Goal: Task Accomplishment & Management: Complete application form

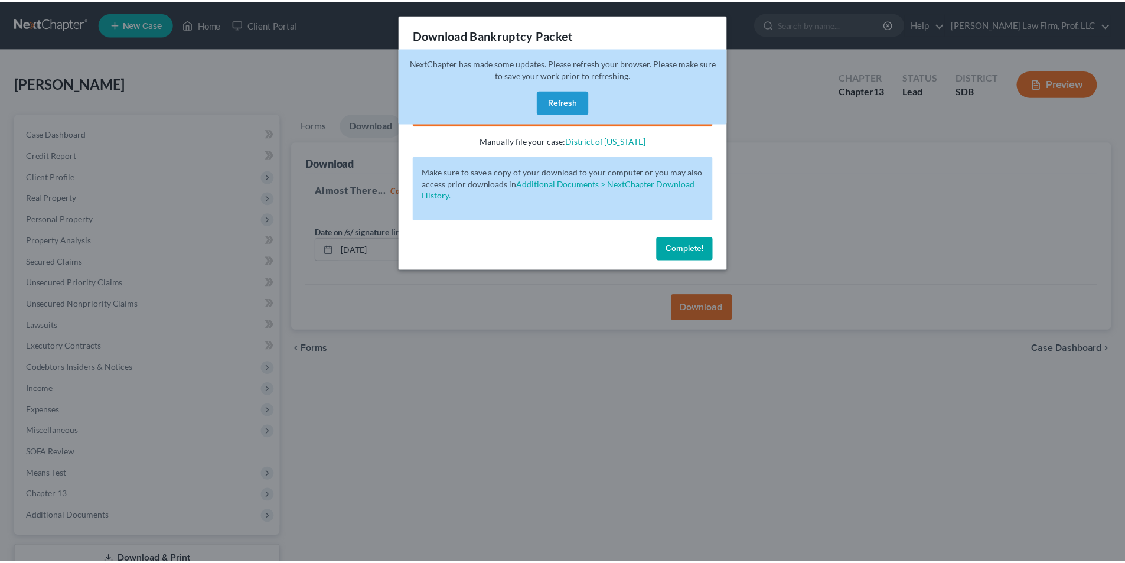
scroll to position [86, 0]
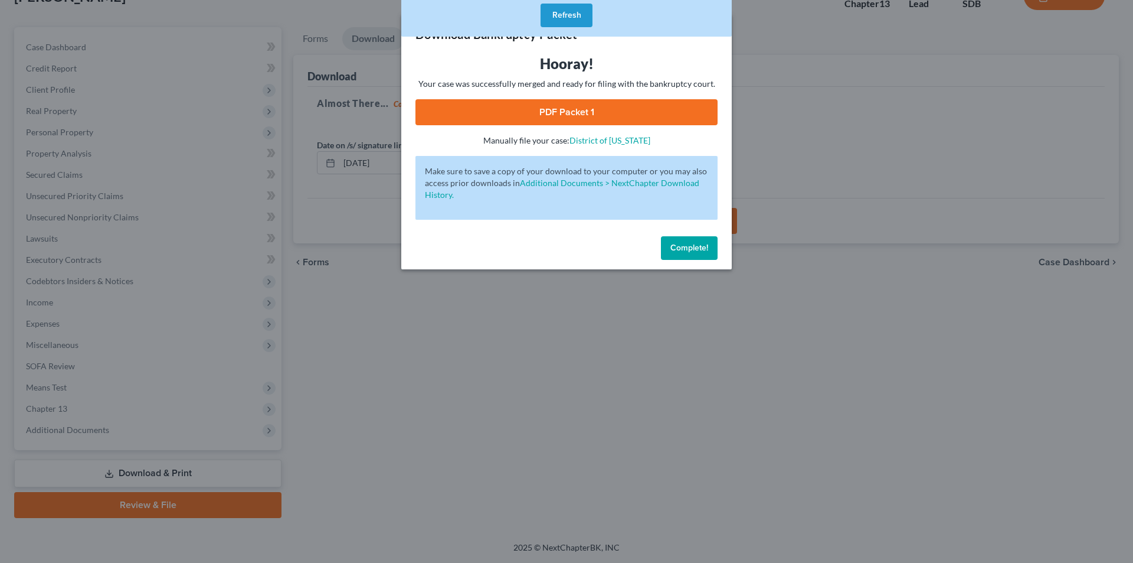
drag, startPoint x: 671, startPoint y: 249, endPoint x: 574, endPoint y: 166, distance: 127.2
click at [671, 249] on span "Complete!" at bounding box center [690, 248] width 38 height 10
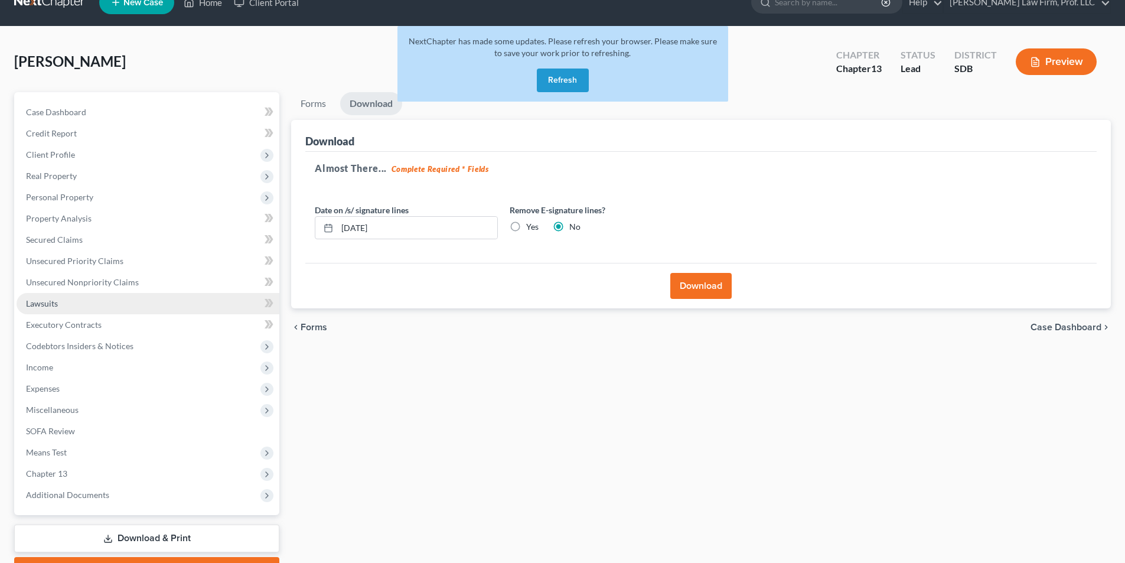
scroll to position [0, 0]
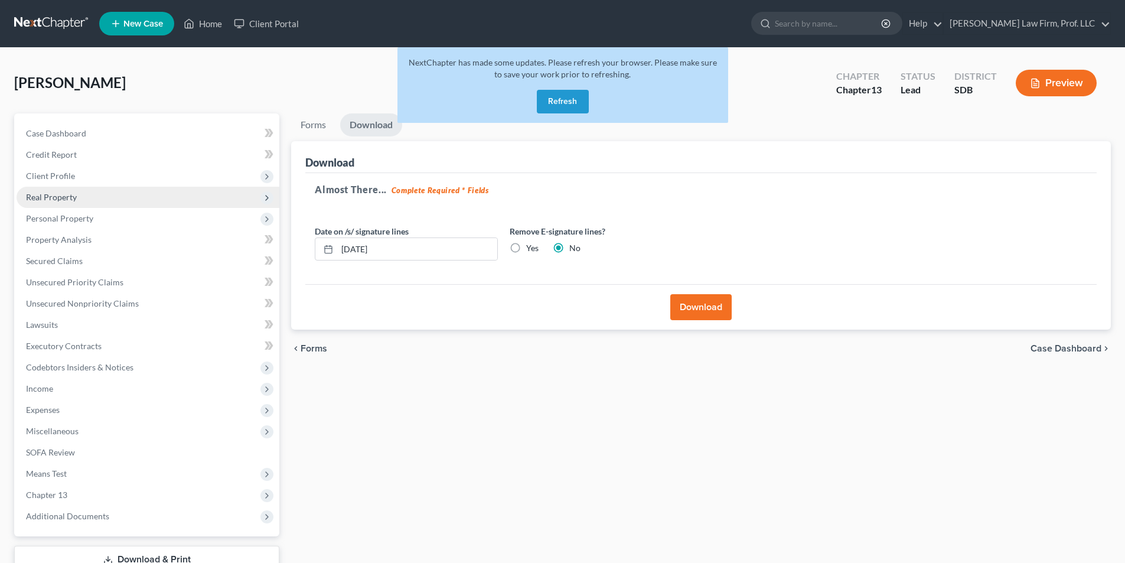
click at [55, 198] on span "Real Property" at bounding box center [51, 197] width 51 height 10
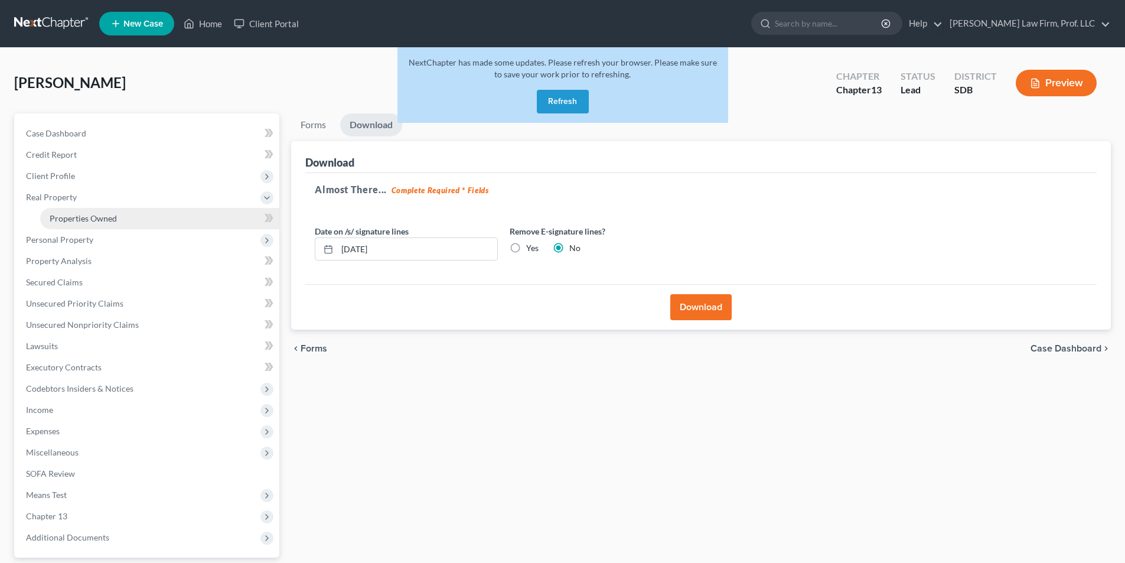
click at [70, 217] on span "Properties Owned" at bounding box center [83, 218] width 67 height 10
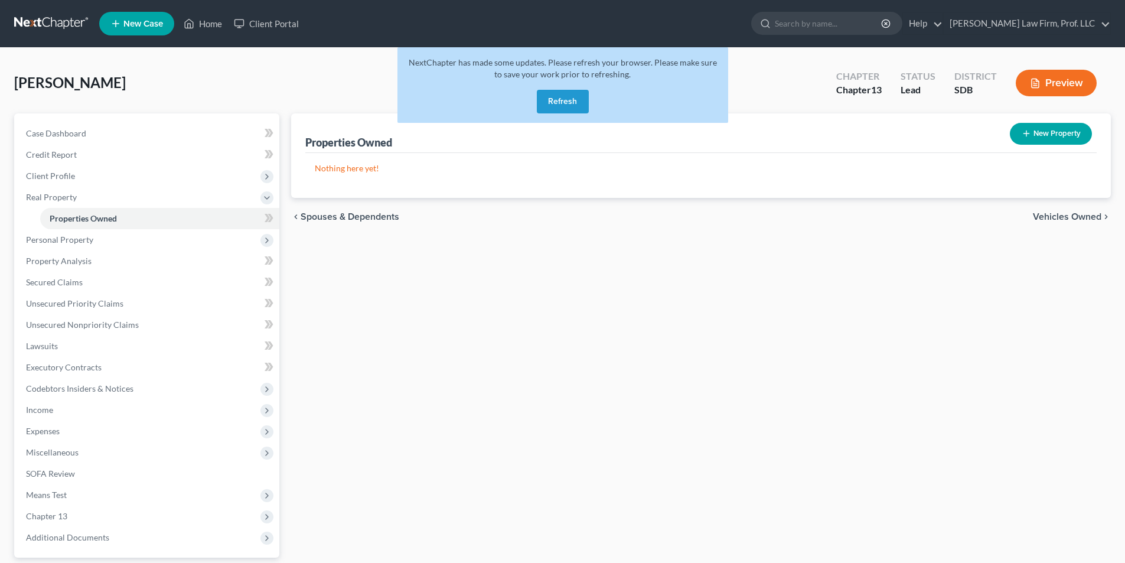
click at [568, 106] on button "Refresh" at bounding box center [563, 102] width 52 height 24
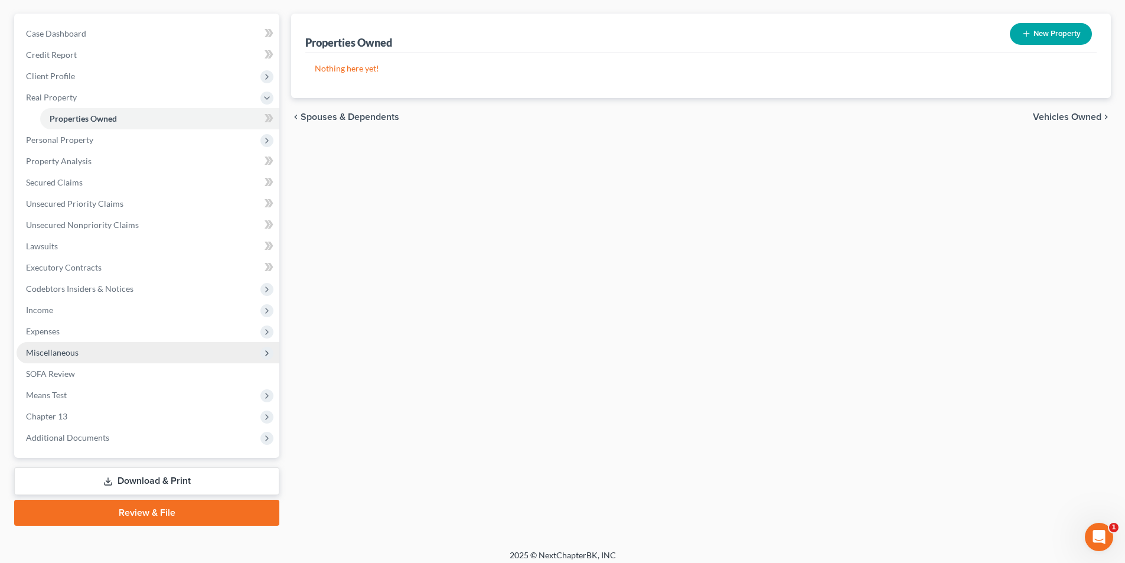
scroll to position [107, 0]
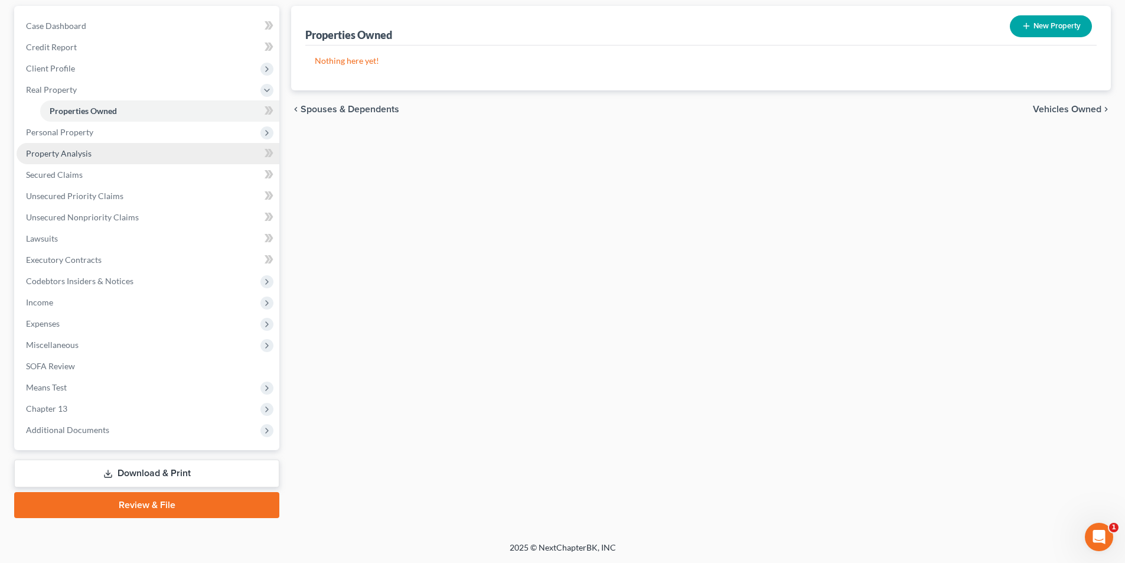
click at [63, 155] on span "Property Analysis" at bounding box center [59, 153] width 66 height 10
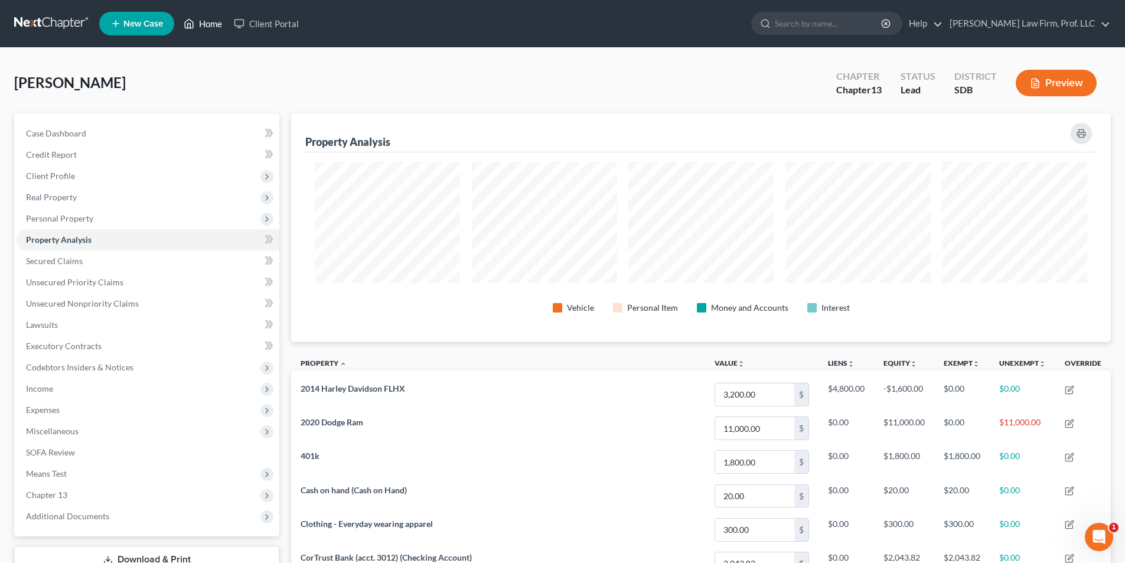
click at [204, 16] on link "Home" at bounding box center [203, 23] width 50 height 21
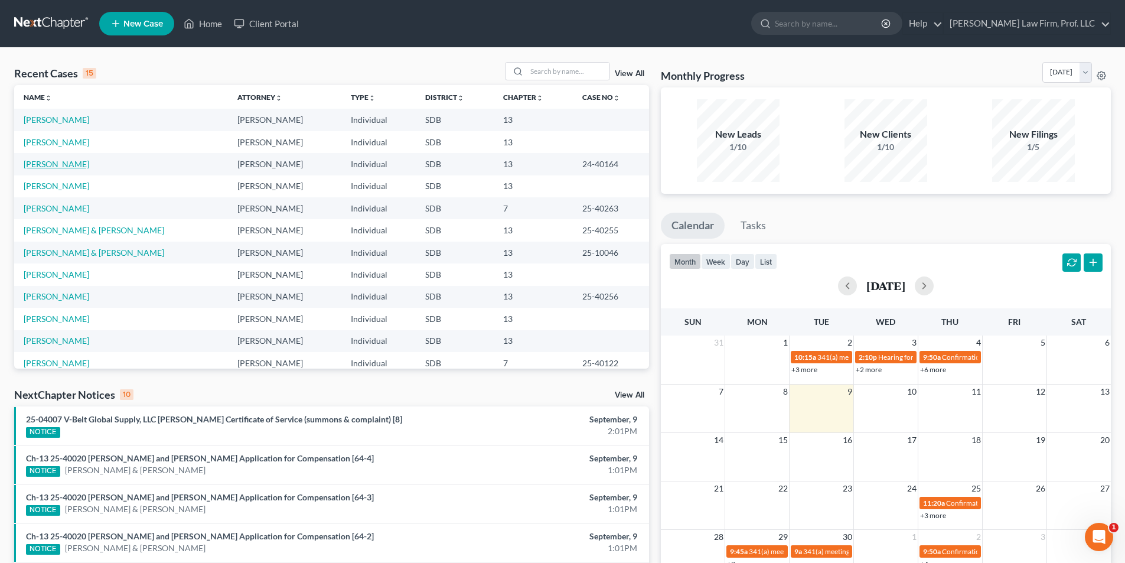
click at [50, 161] on link "[PERSON_NAME]" at bounding box center [57, 164] width 66 height 10
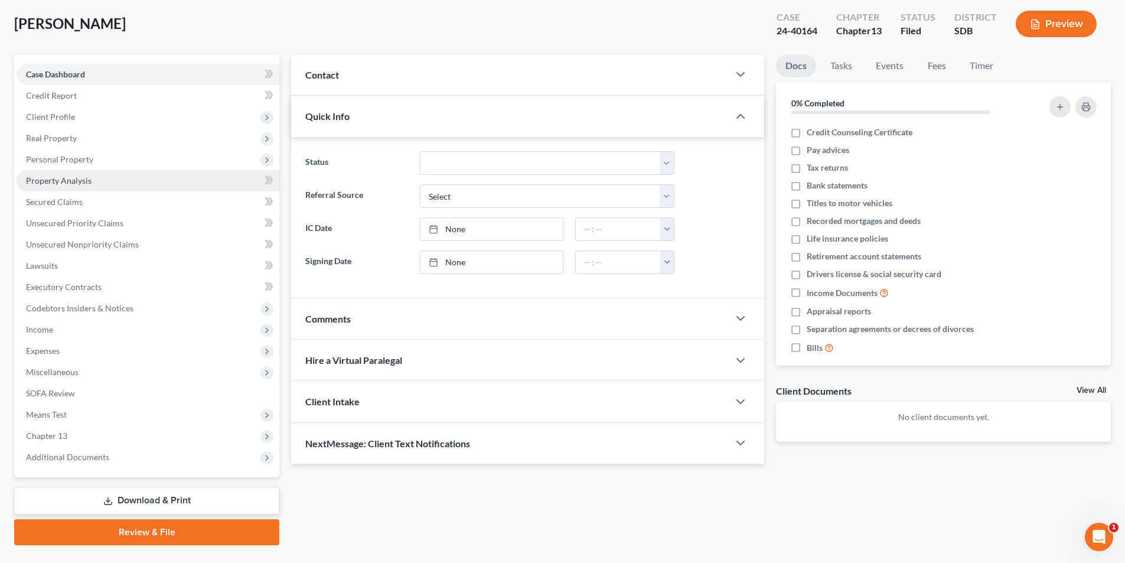
click at [51, 181] on span "Property Analysis" at bounding box center [59, 180] width 66 height 10
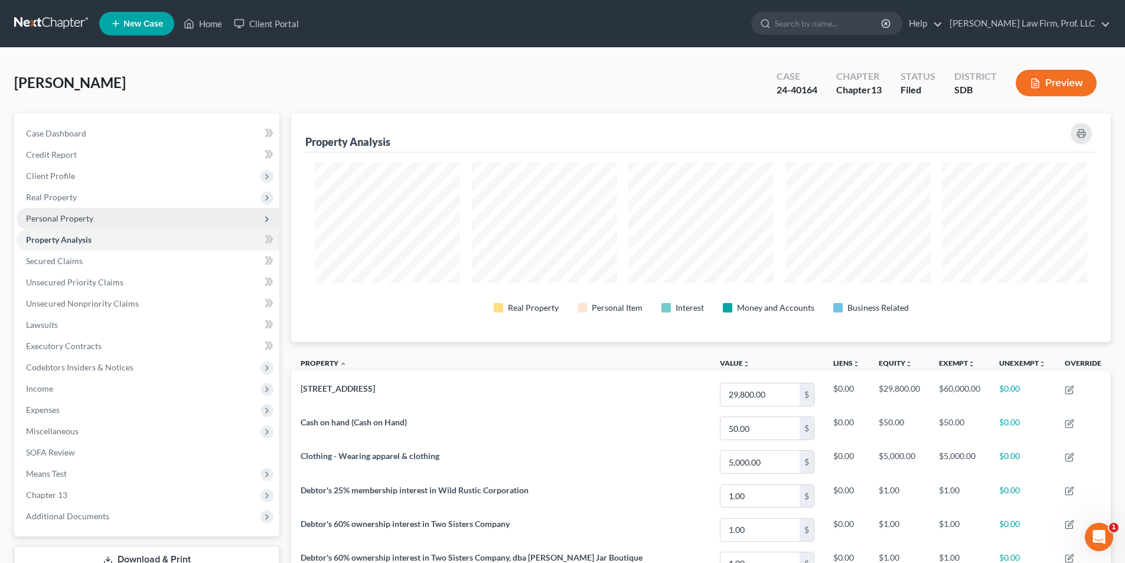
click at [44, 218] on span "Personal Property" at bounding box center [59, 218] width 67 height 10
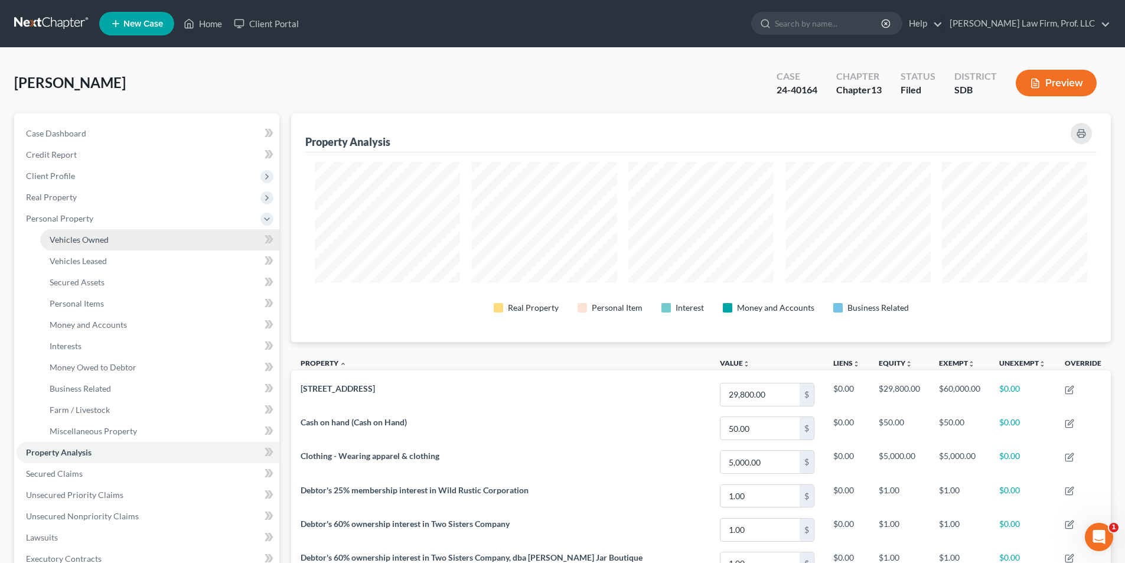
click at [80, 242] on span "Vehicles Owned" at bounding box center [79, 239] width 59 height 10
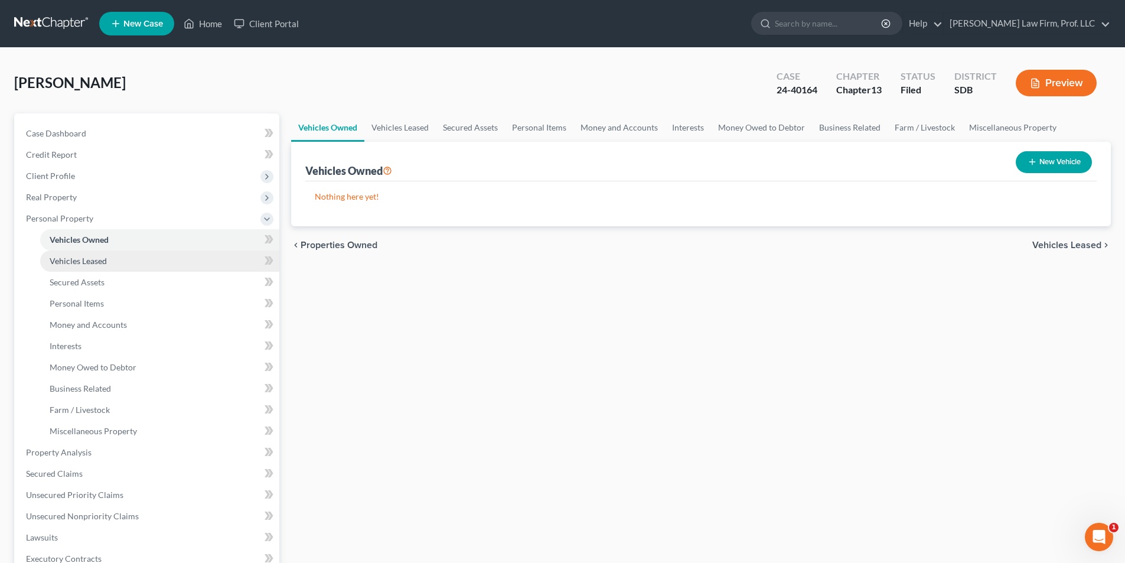
click at [86, 260] on span "Vehicles Leased" at bounding box center [78, 261] width 57 height 10
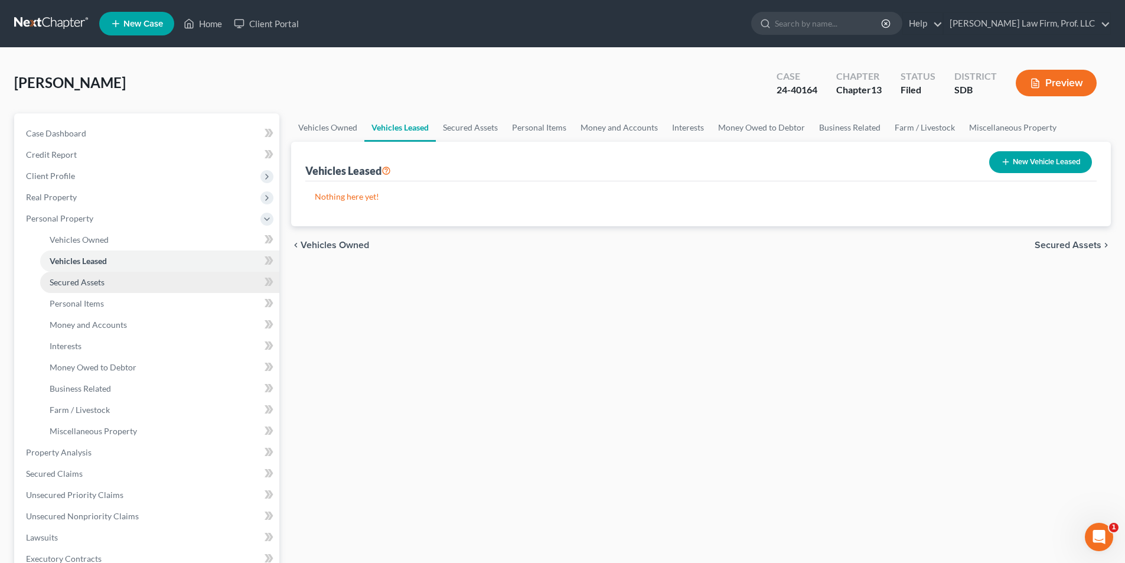
click at [84, 280] on span "Secured Assets" at bounding box center [77, 282] width 55 height 10
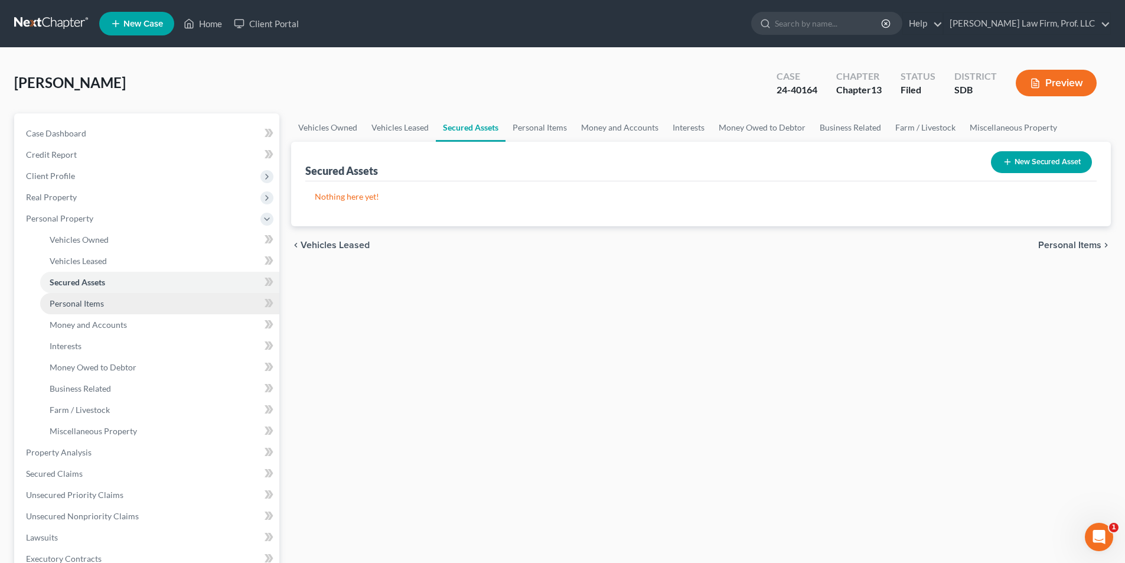
click at [86, 302] on span "Personal Items" at bounding box center [77, 303] width 54 height 10
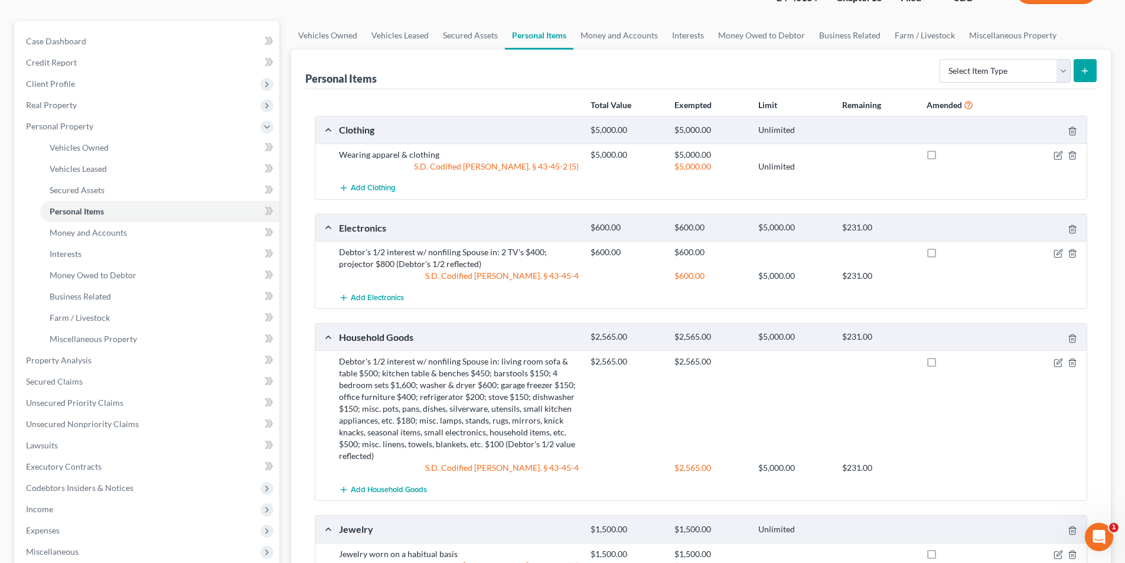
scroll to position [118, 0]
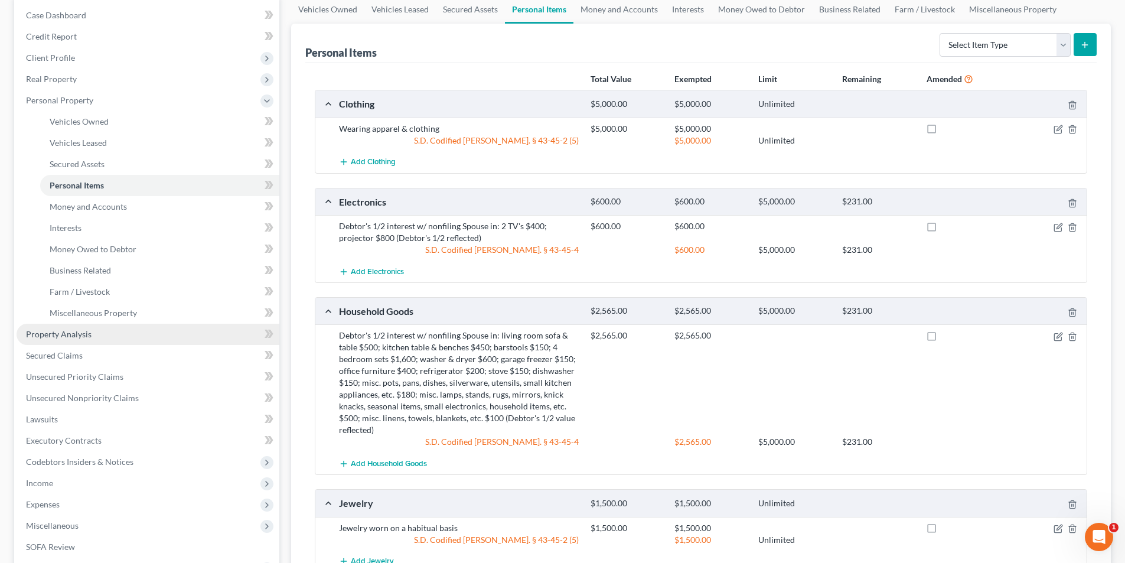
click at [43, 329] on span "Property Analysis" at bounding box center [59, 334] width 66 height 10
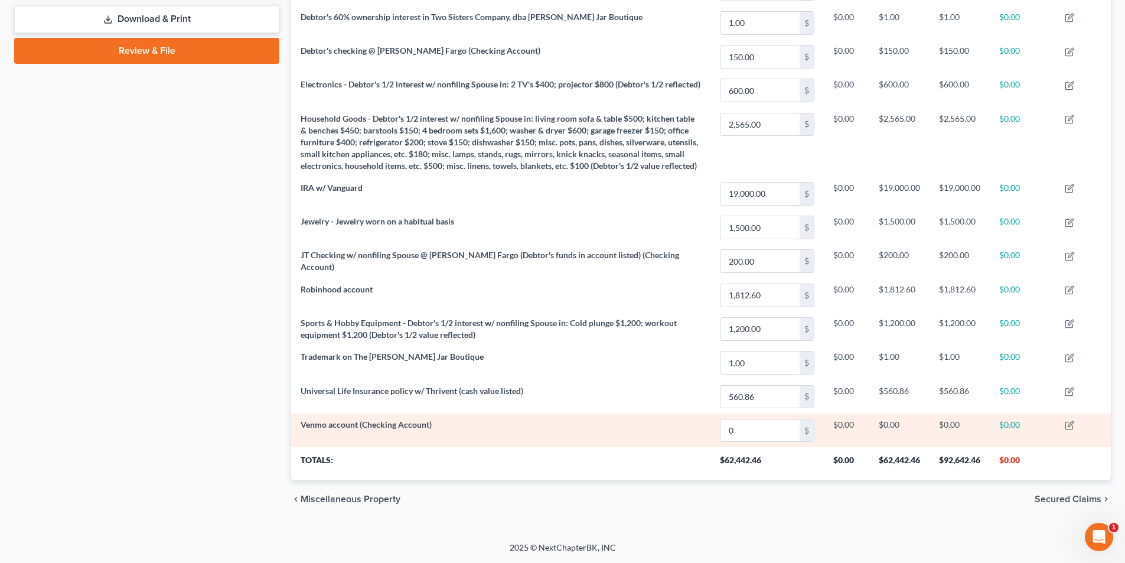
scroll to position [552, 0]
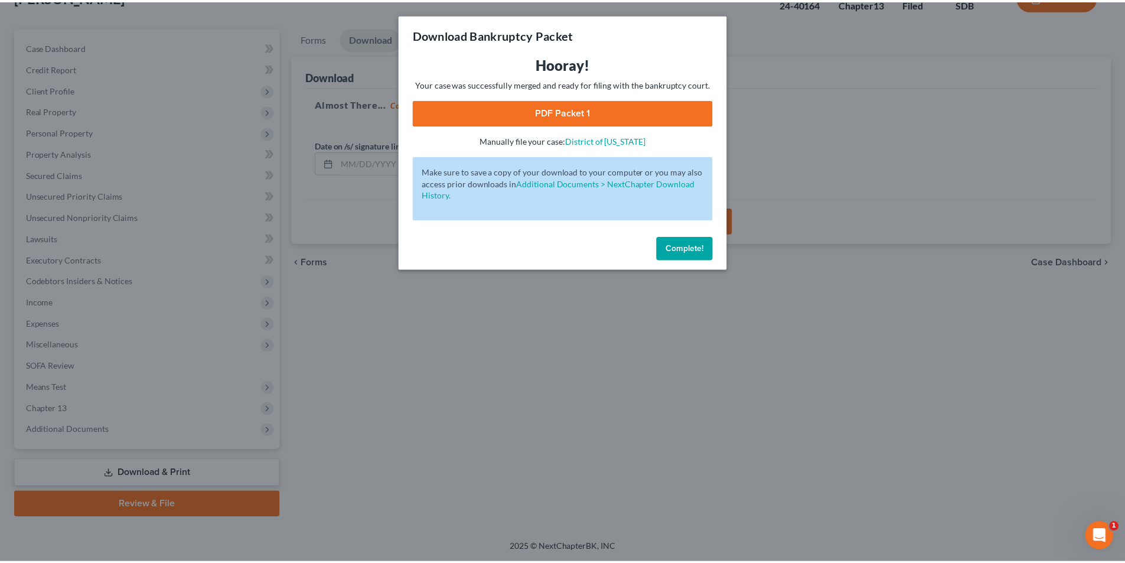
scroll to position [86, 0]
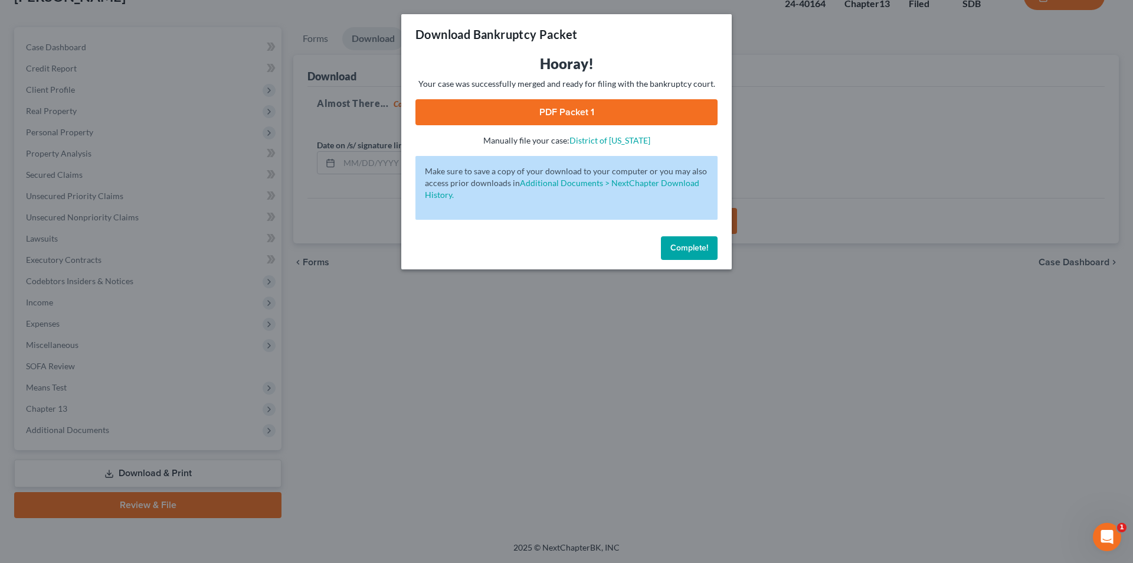
click at [686, 253] on button "Complete!" at bounding box center [689, 248] width 57 height 24
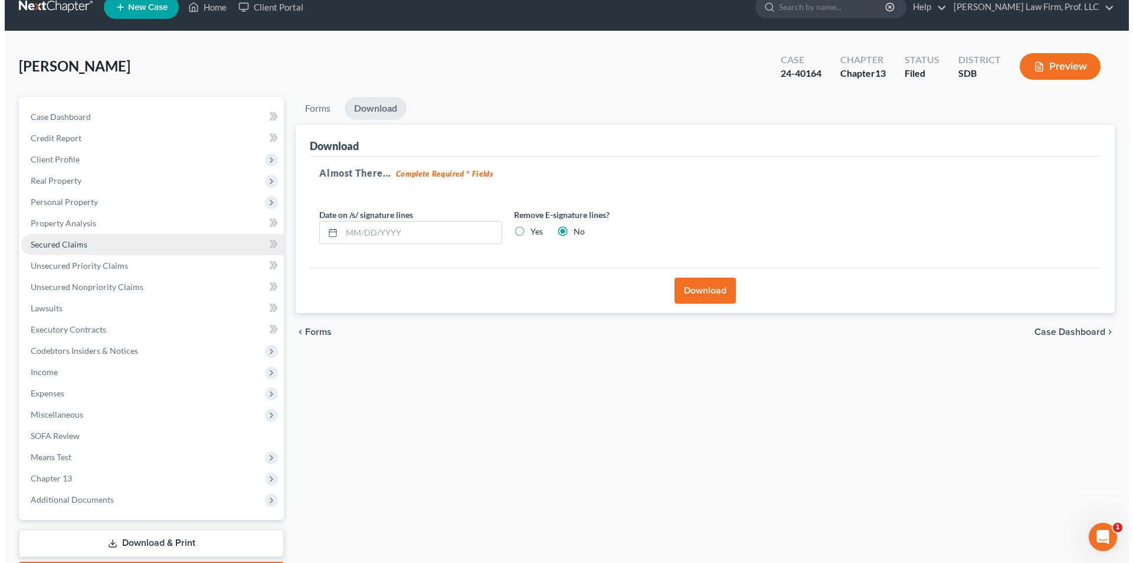
scroll to position [0, 0]
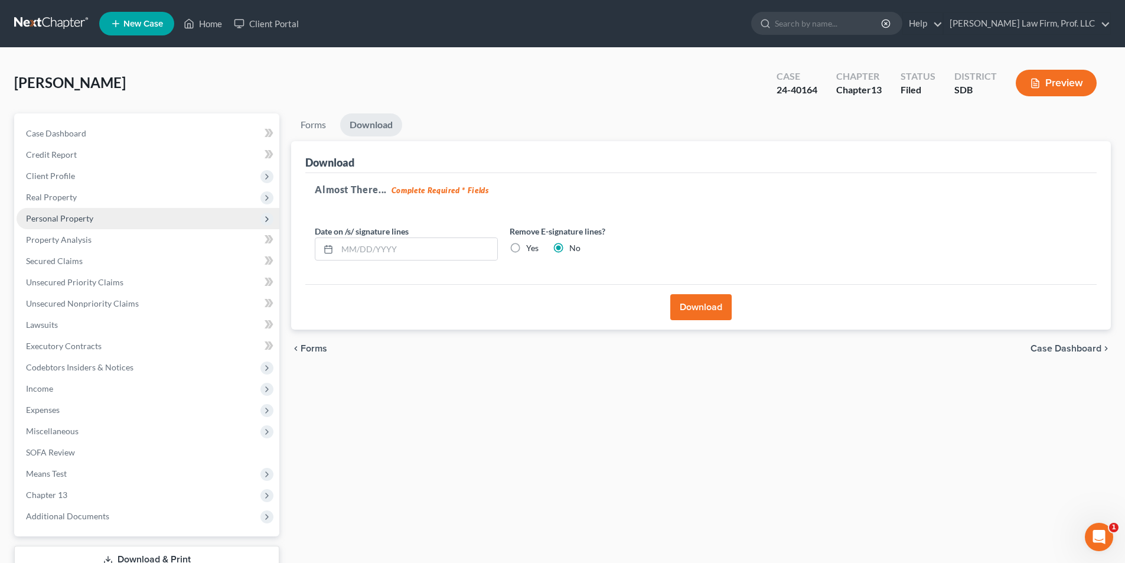
click at [58, 221] on span "Personal Property" at bounding box center [59, 218] width 67 height 10
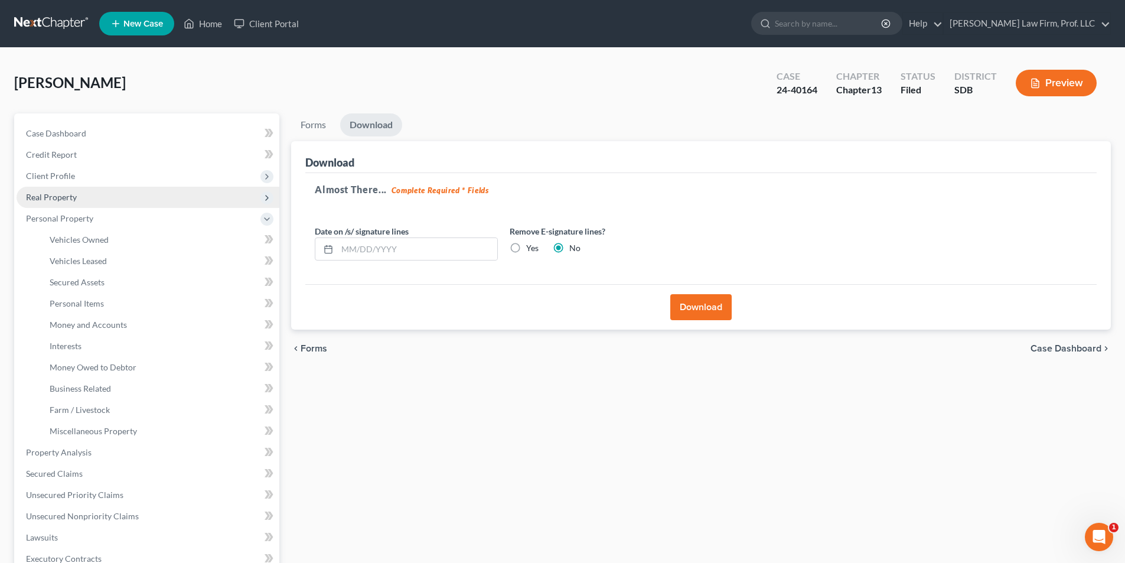
click at [61, 192] on span "Real Property" at bounding box center [51, 197] width 51 height 10
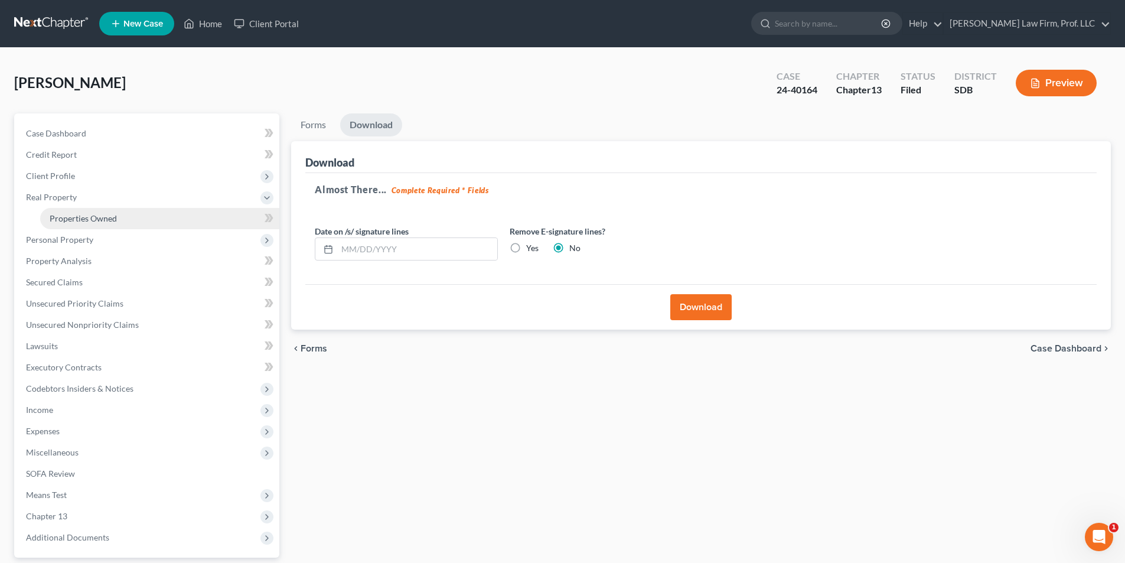
click at [79, 220] on span "Properties Owned" at bounding box center [83, 218] width 67 height 10
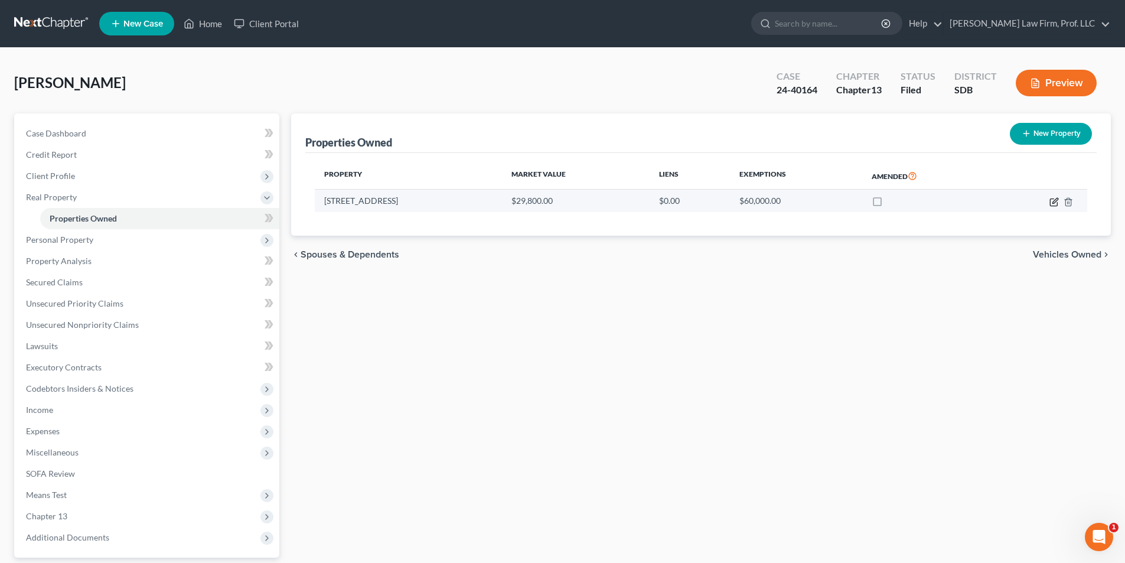
click at [1055, 200] on icon "button" at bounding box center [1054, 200] width 5 height 5
select select "43"
select select "48"
select select "3"
select select "0"
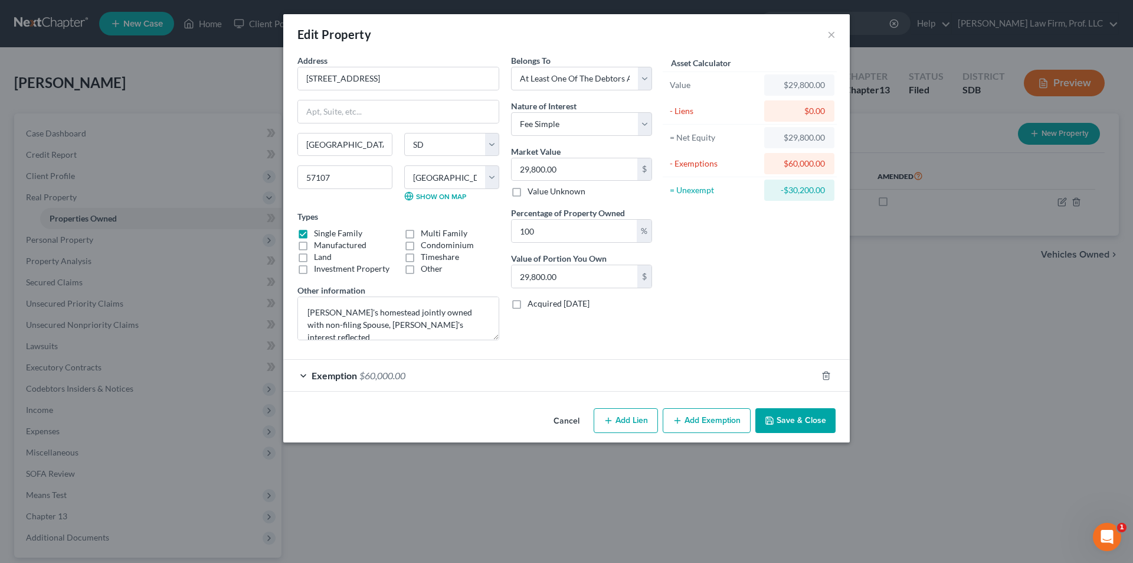
click at [374, 378] on span "$60,000.00" at bounding box center [382, 375] width 46 height 11
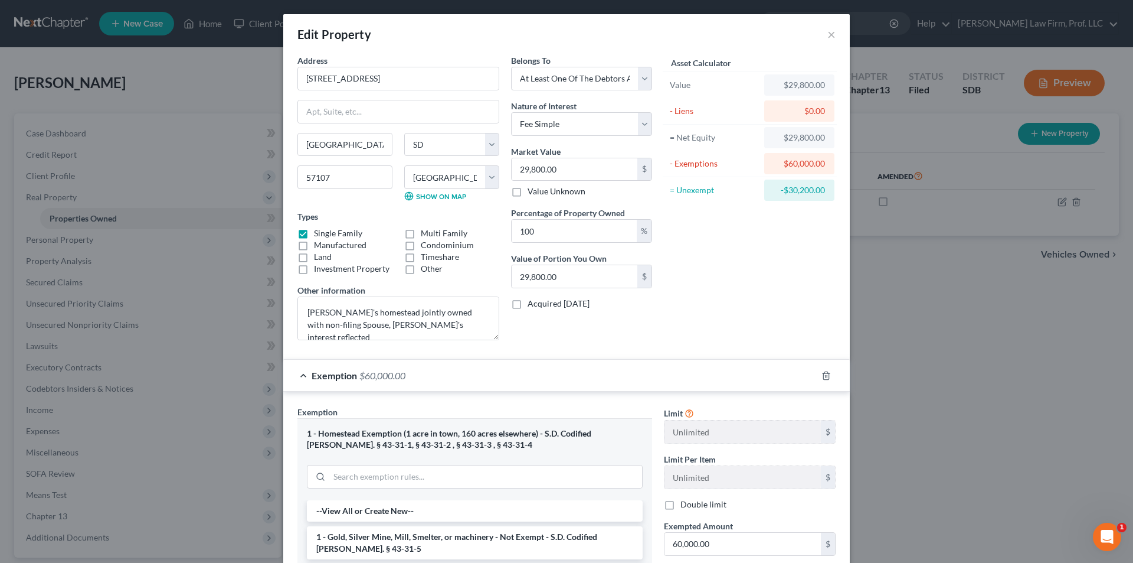
click at [832, 37] on div "Edit Property ×" at bounding box center [566, 34] width 567 height 40
drag, startPoint x: 826, startPoint y: 34, endPoint x: 729, endPoint y: 8, distance: 100.2
click at [828, 35] on button "×" at bounding box center [832, 34] width 8 height 14
